Goal: Information Seeking & Learning: Learn about a topic

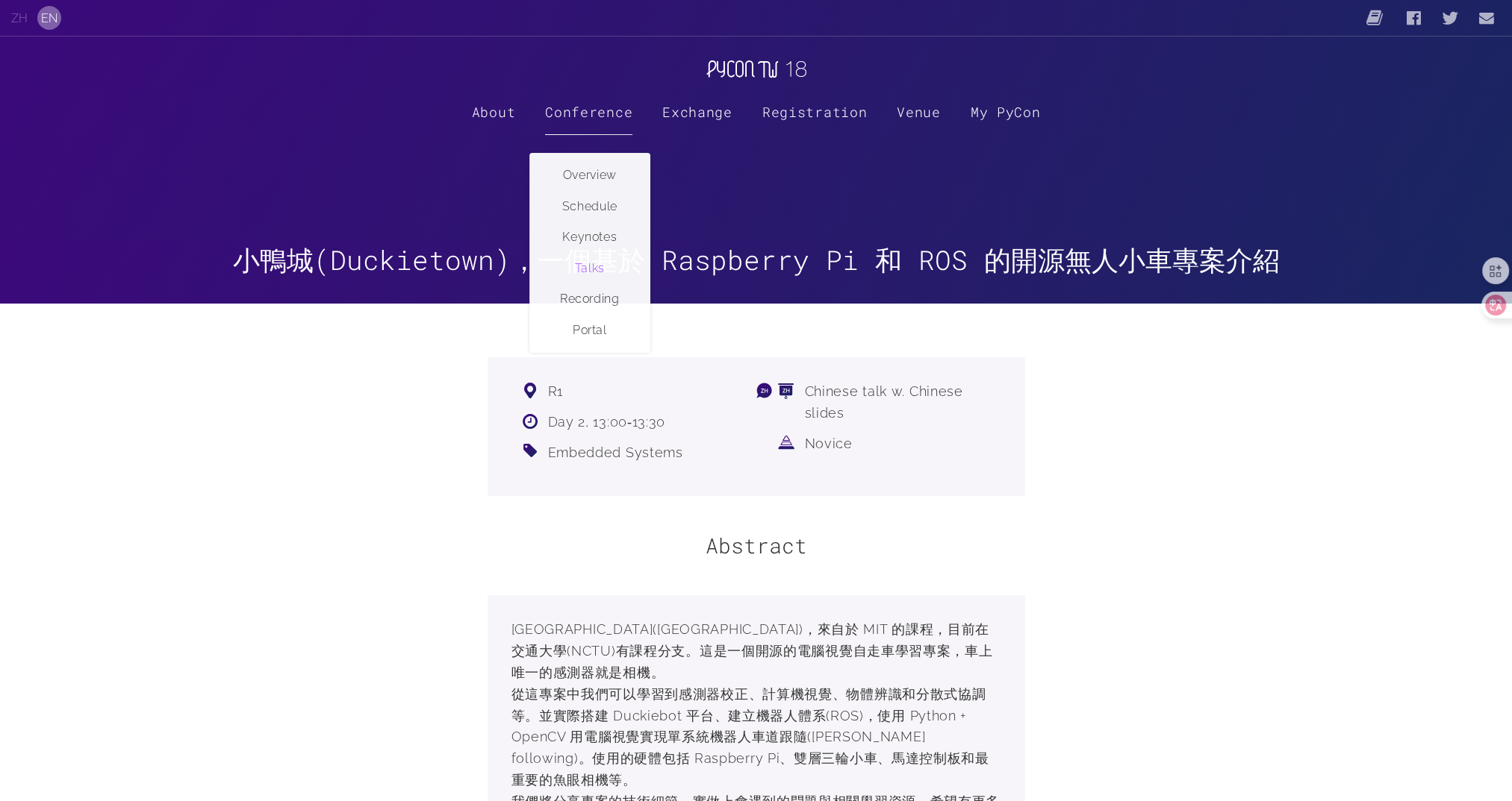
click at [600, 265] on link "Talks" at bounding box center [589, 268] width 119 height 31
click at [587, 198] on link "Schedule" at bounding box center [589, 206] width 119 height 31
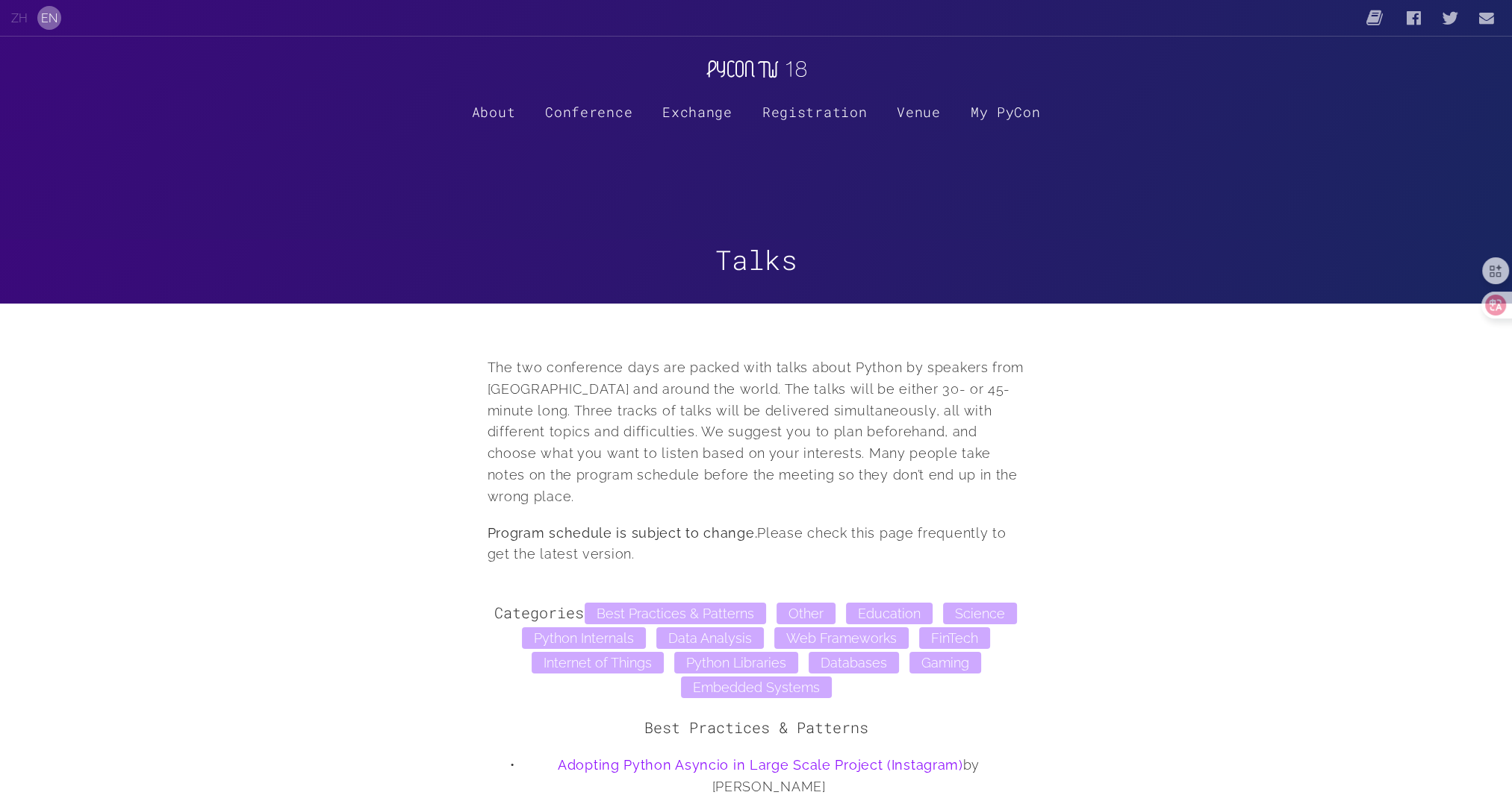
click at [767, 42] on link at bounding box center [756, 62] width 1440 height 51
click at [744, 435] on p "The two conference days are packed with talks about Python by speakers from Tai…" at bounding box center [756, 433] width 538 height 151
click at [20, 20] on link "ZH" at bounding box center [19, 18] width 16 height 14
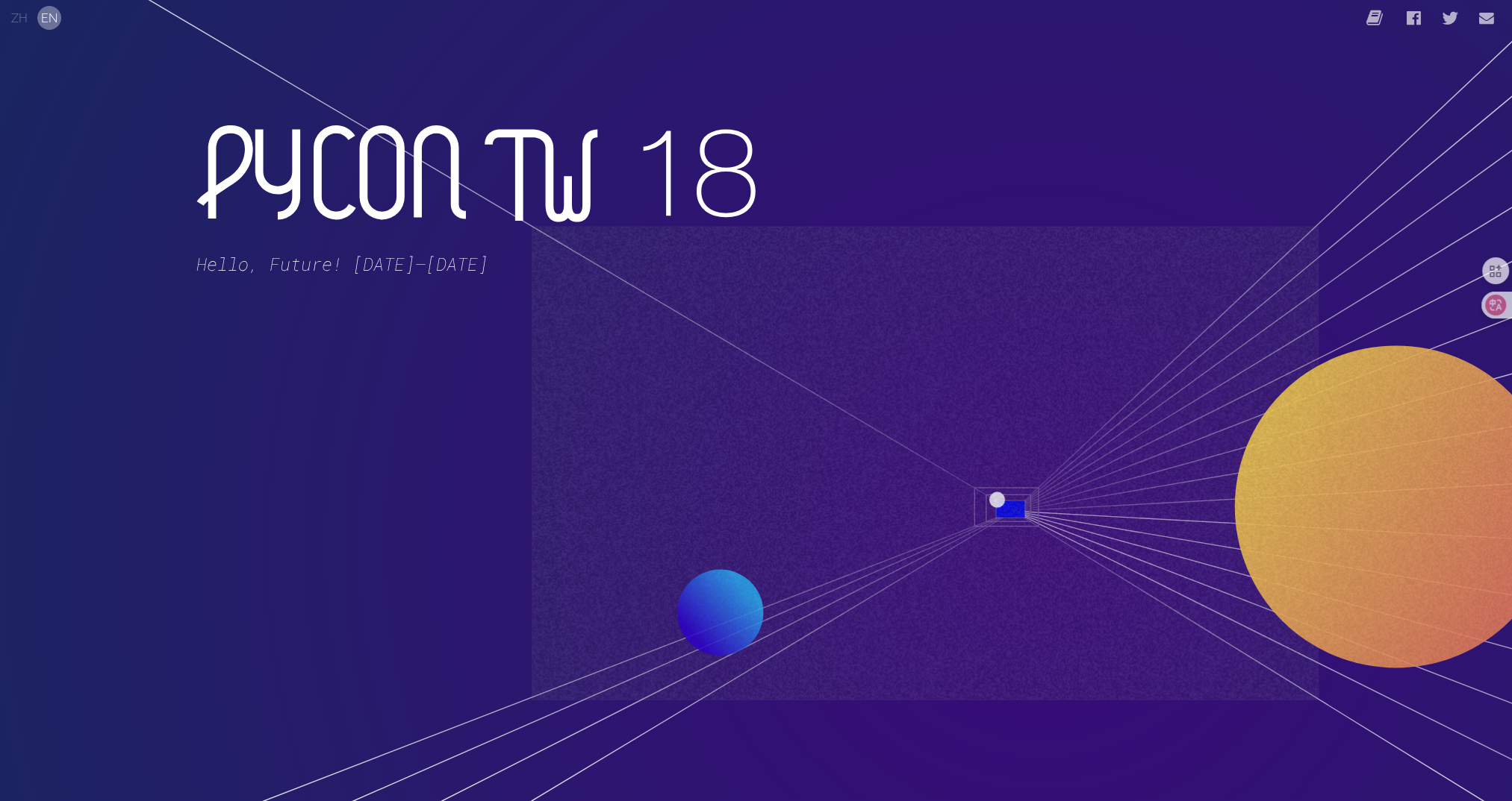
click at [13, 10] on button "ZH" at bounding box center [19, 18] width 24 height 24
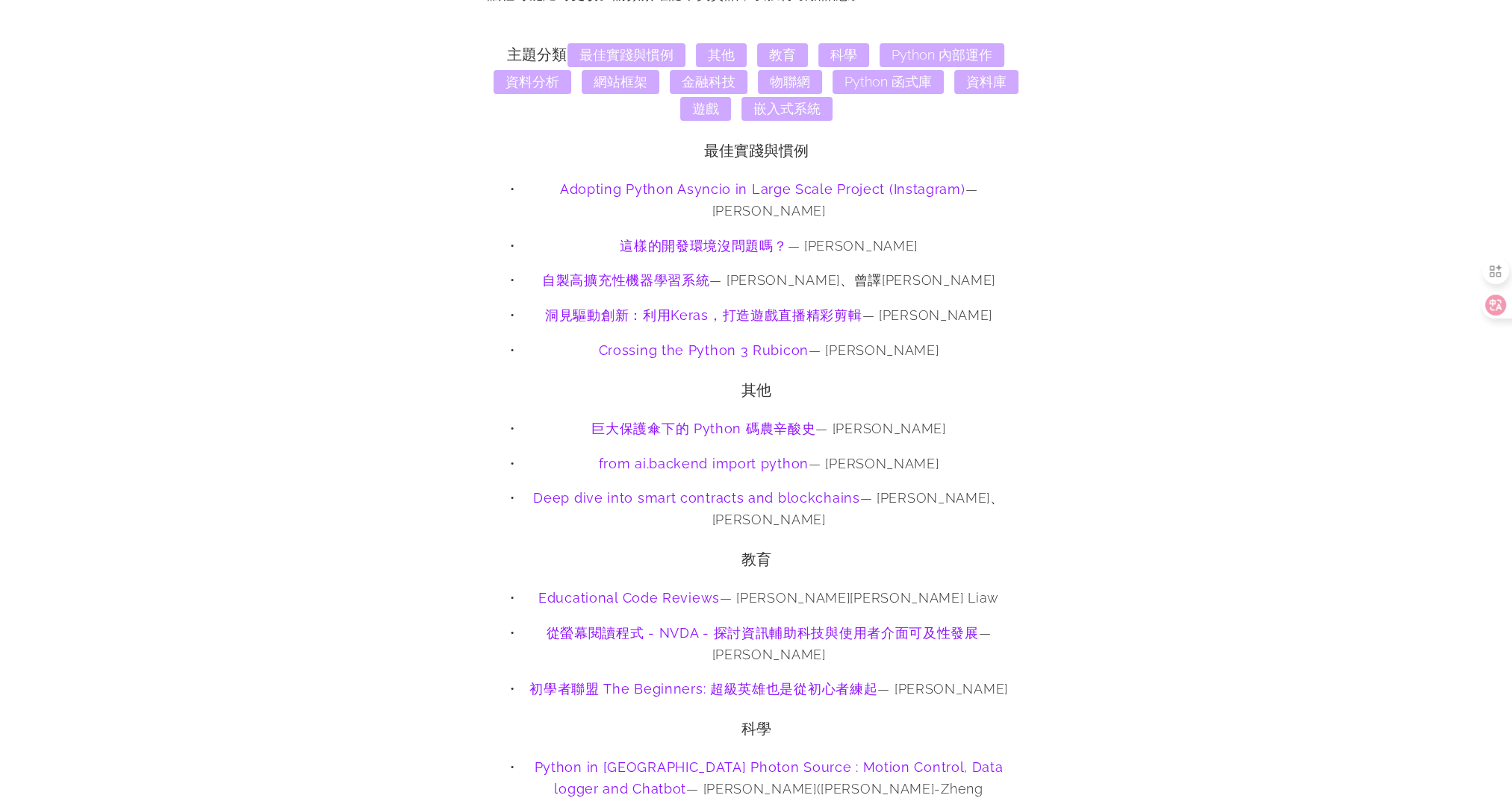
scroll to position [672, 0]
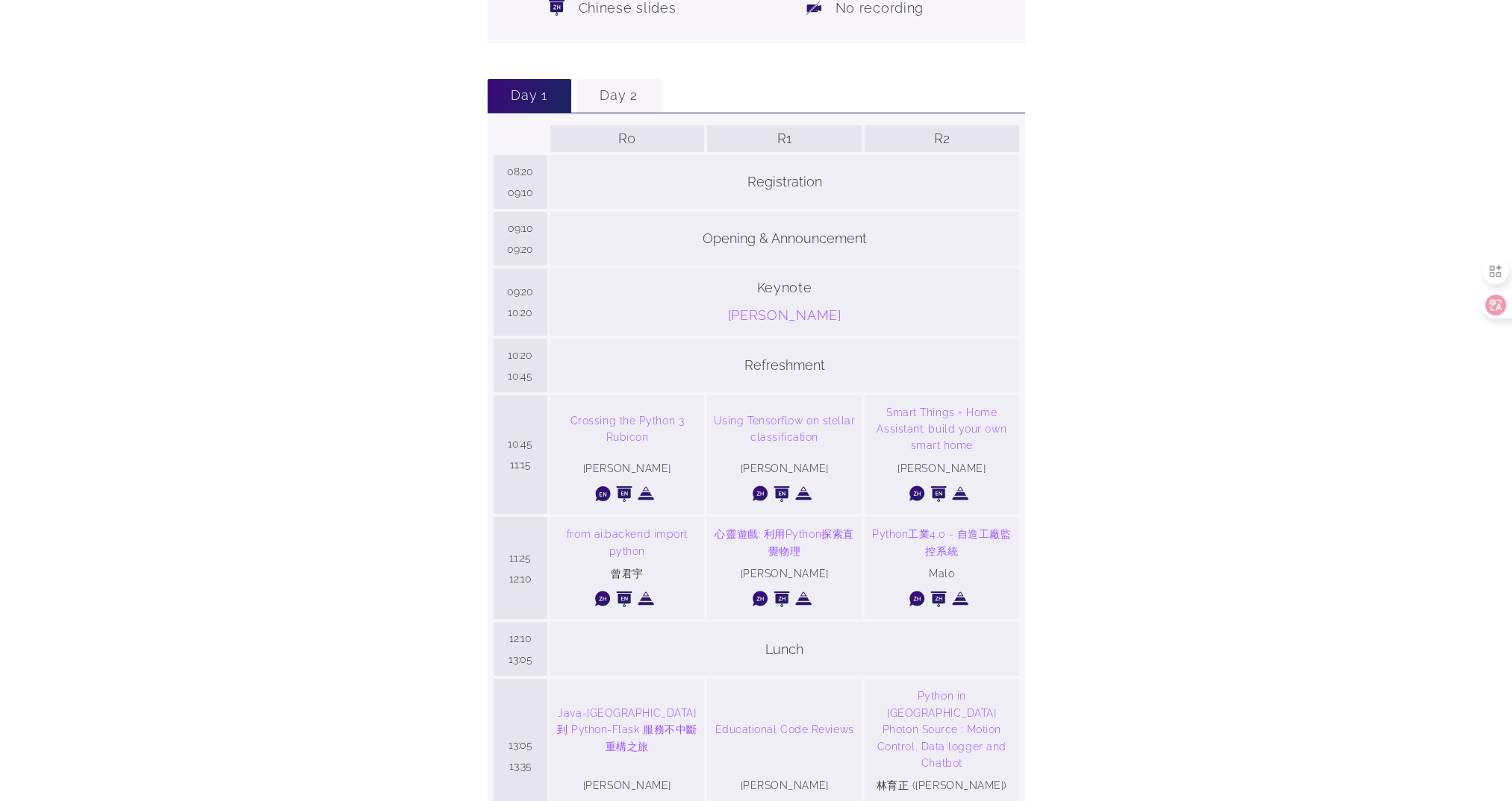
click at [1218, 349] on body "ZH EN About Conference Overview Schedule Keynotes Talks Recording Portal Exchan…" at bounding box center [756, 584] width 1512 height 2065
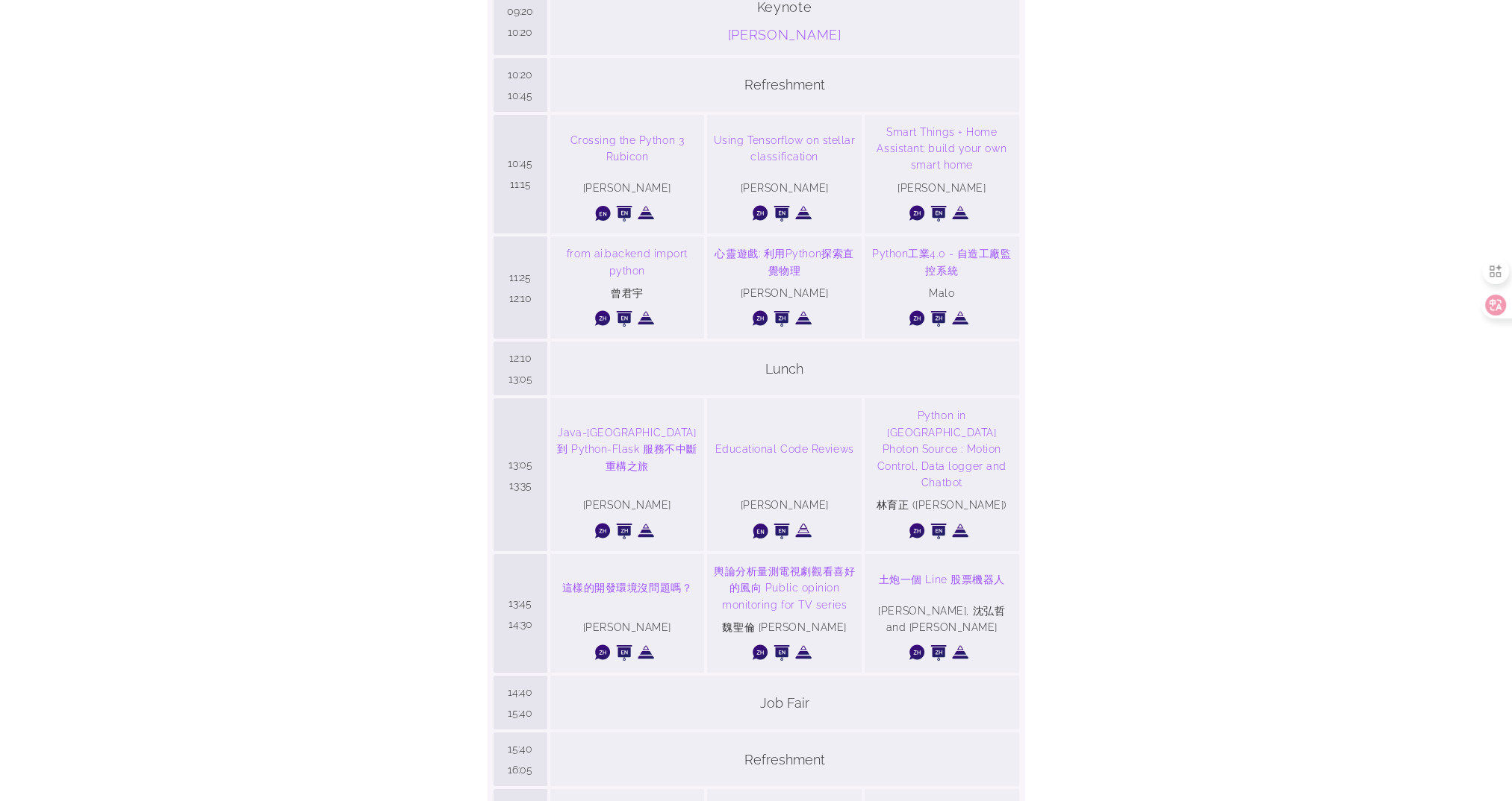
scroll to position [895, 0]
